Goal: Task Accomplishment & Management: Manage account settings

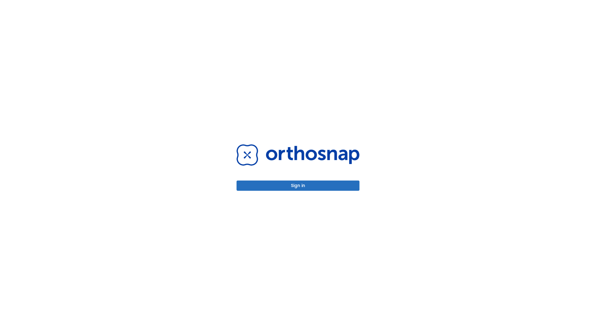
click at [298, 186] on button "Sign in" at bounding box center [298, 186] width 123 height 10
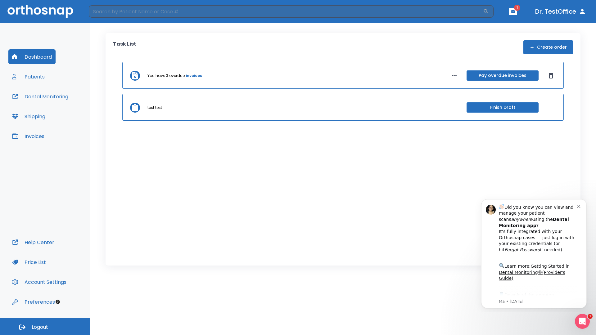
click at [45, 327] on span "Logout" at bounding box center [40, 327] width 16 height 7
